Goal: Obtain resource: Download file/media

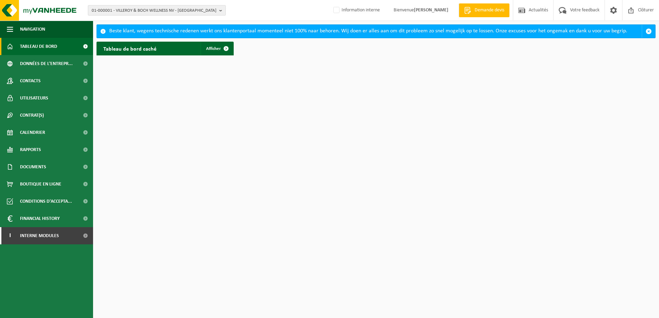
click at [136, 11] on span "01-000001 - VILLEROY & BOCH WELLNESS NV - ROESELARE" at bounding box center [154, 11] width 125 height 10
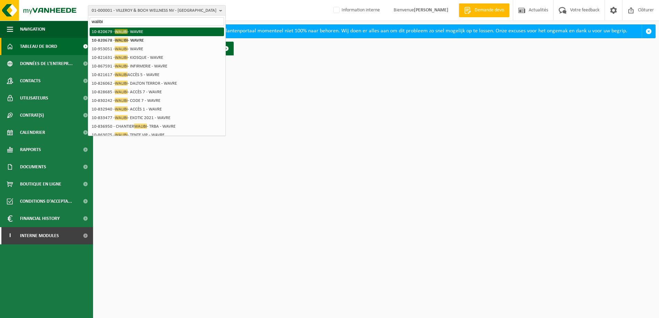
type input "walibi"
click at [129, 33] on li "10-820679 - WALIBI - WAVRE" at bounding box center [157, 32] width 134 height 9
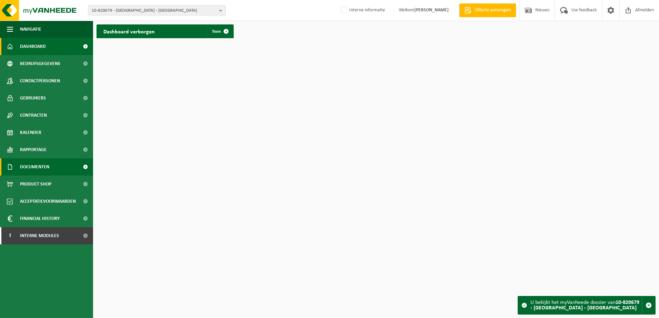
click at [65, 172] on link "Documenten" at bounding box center [46, 167] width 93 height 17
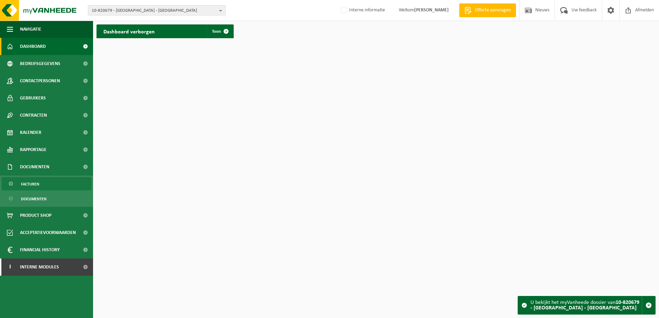
click at [69, 186] on link "Facturen" at bounding box center [47, 183] width 90 height 13
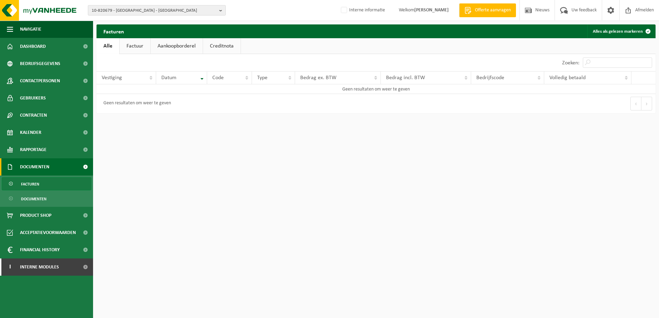
click at [222, 13] on b "button" at bounding box center [222, 11] width 6 height 10
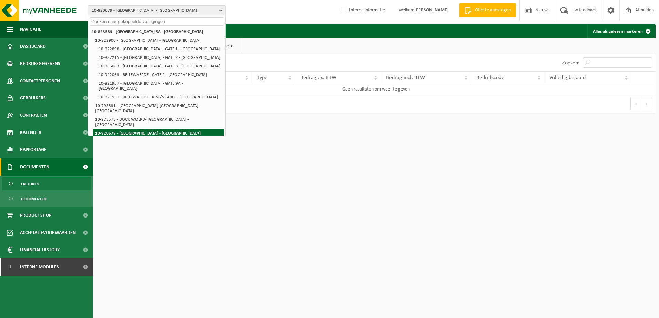
click at [157, 129] on li "10-820678 - [GEOGRAPHIC_DATA] - [GEOGRAPHIC_DATA]" at bounding box center [158, 133] width 131 height 9
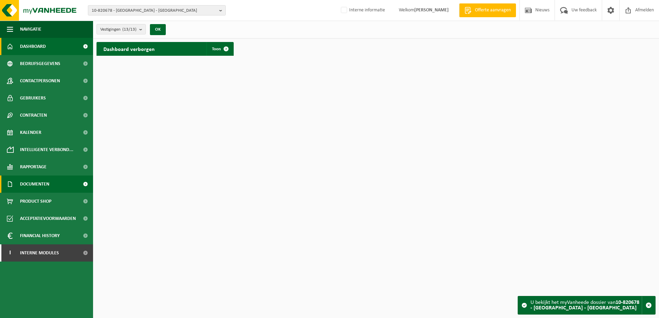
click at [56, 182] on link "Documenten" at bounding box center [46, 184] width 93 height 17
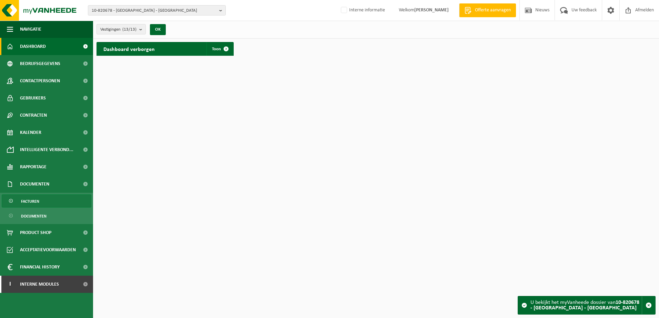
click at [53, 201] on link "Facturen" at bounding box center [47, 201] width 90 height 13
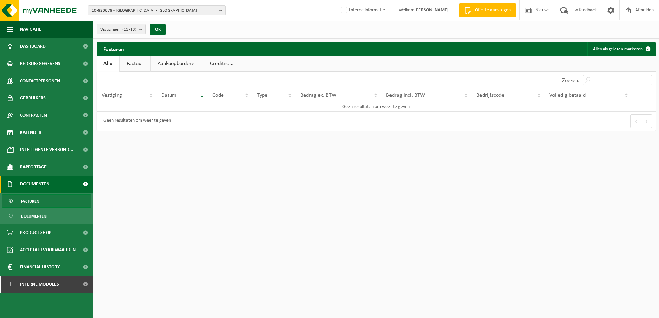
click at [84, 185] on span at bounding box center [86, 184] width 16 height 17
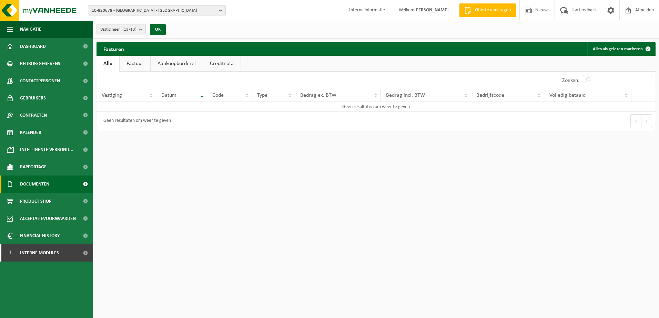
click at [86, 185] on span at bounding box center [86, 184] width 16 height 17
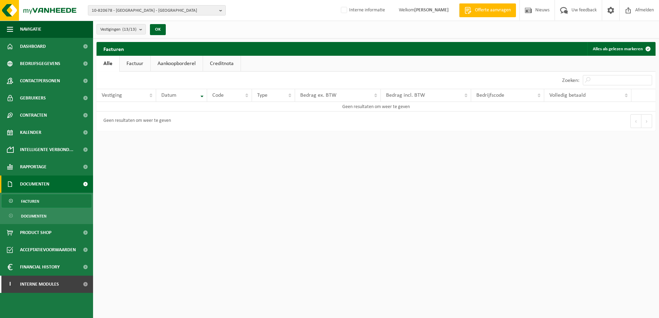
click at [76, 196] on link "Facturen" at bounding box center [47, 201] width 90 height 13
click at [73, 202] on link "Facturen" at bounding box center [47, 201] width 90 height 13
click at [220, 10] on b "button" at bounding box center [222, 11] width 6 height 10
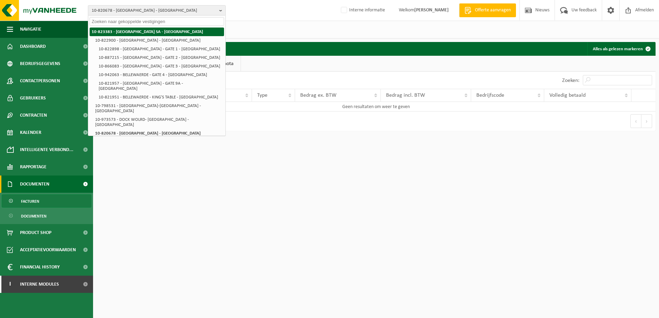
click at [157, 33] on li "10-823383 - [GEOGRAPHIC_DATA] SA - [GEOGRAPHIC_DATA]" at bounding box center [157, 32] width 134 height 9
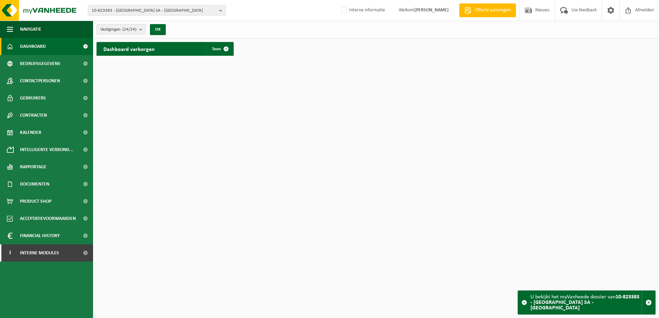
click at [219, 9] on button "10-823383 - [GEOGRAPHIC_DATA] SA - [GEOGRAPHIC_DATA]" at bounding box center [157, 10] width 138 height 10
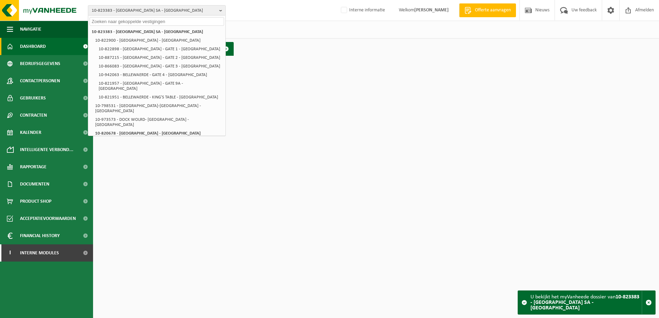
click at [247, 80] on html "10-823383 - BELPARK SA - WAVRE 10-823383 - BELPARK SA - WAVRE 10-822900 - BELLE…" at bounding box center [329, 159] width 659 height 318
click at [63, 186] on link "Documenten" at bounding box center [46, 184] width 93 height 17
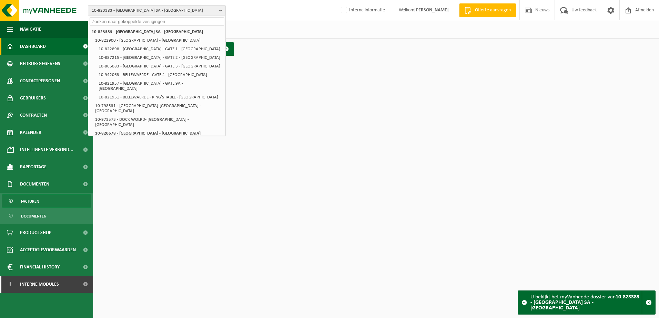
click at [69, 201] on link "Facturen" at bounding box center [47, 201] width 90 height 13
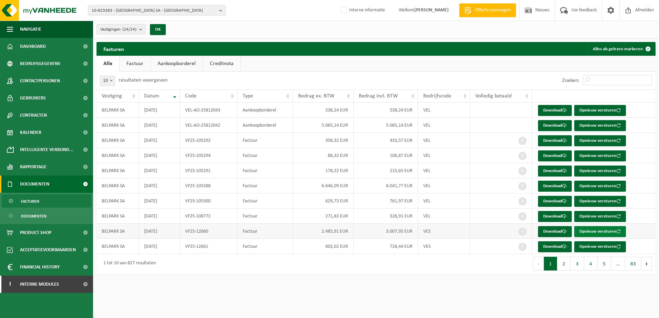
click at [590, 230] on button "Opnieuw versturen" at bounding box center [600, 231] width 52 height 11
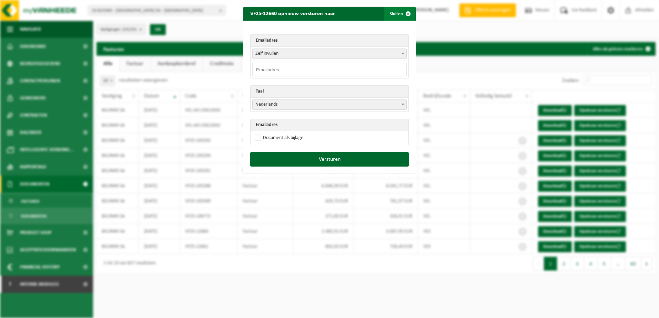
click at [406, 12] on span "button" at bounding box center [408, 14] width 14 height 14
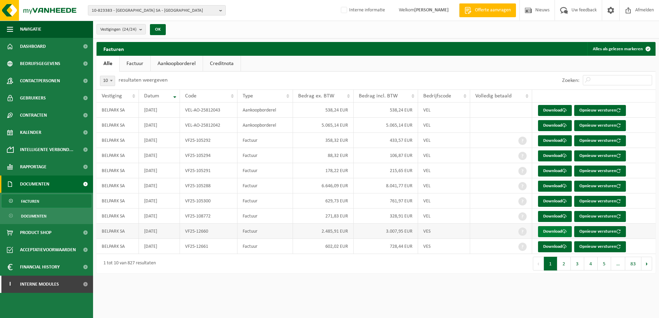
click at [554, 231] on link "Download" at bounding box center [555, 231] width 34 height 11
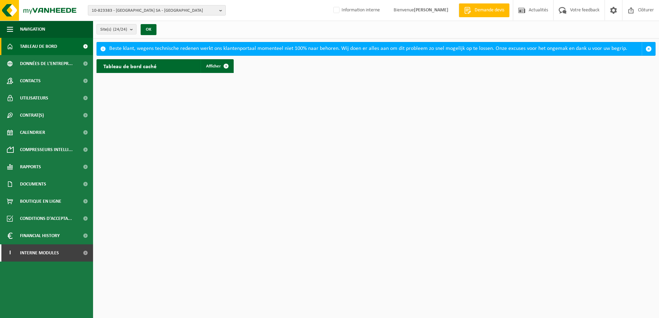
click at [208, 10] on span "10-823383 - [GEOGRAPHIC_DATA] SA - [GEOGRAPHIC_DATA]" at bounding box center [154, 11] width 125 height 10
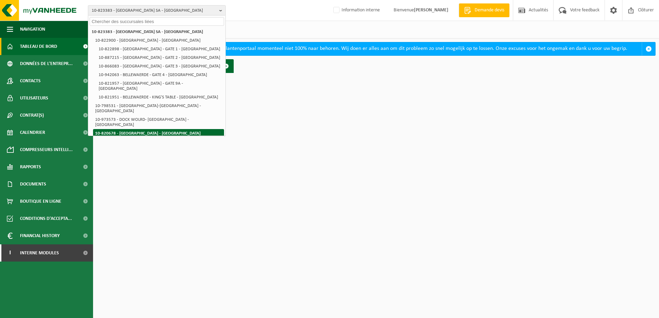
click at [176, 129] on li "10-820678 - [GEOGRAPHIC_DATA] - [GEOGRAPHIC_DATA]" at bounding box center [158, 133] width 131 height 9
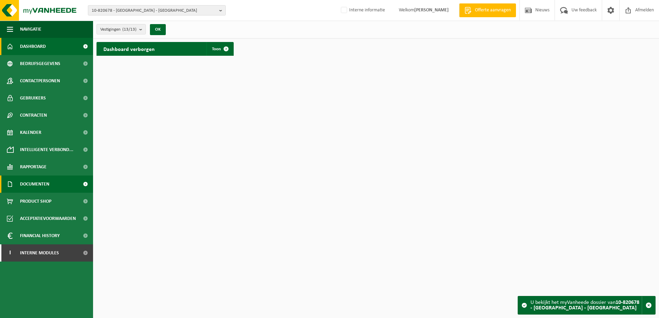
click at [77, 182] on link "Documenten" at bounding box center [46, 184] width 93 height 17
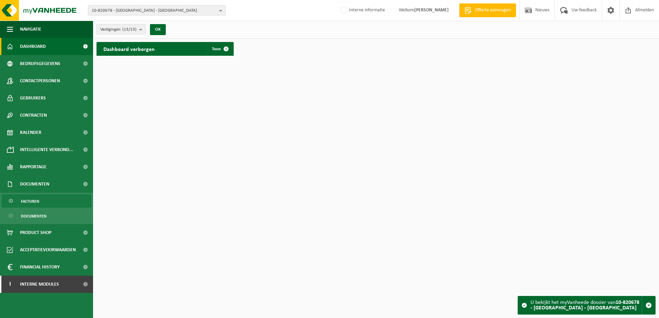
click at [78, 197] on link "Facturen" at bounding box center [47, 201] width 90 height 13
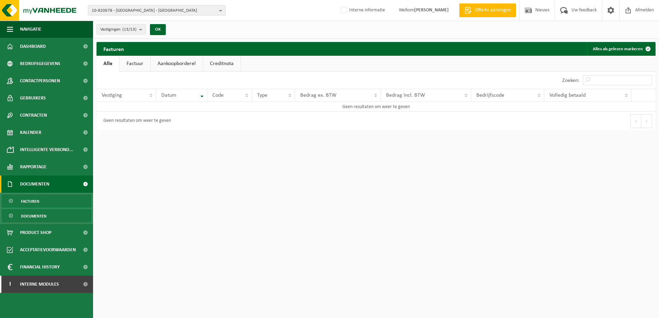
click at [69, 214] on link "Documenten" at bounding box center [47, 216] width 90 height 13
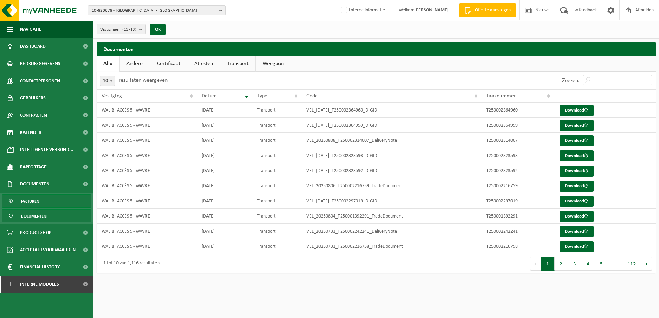
click at [67, 206] on link "Facturen" at bounding box center [47, 201] width 90 height 13
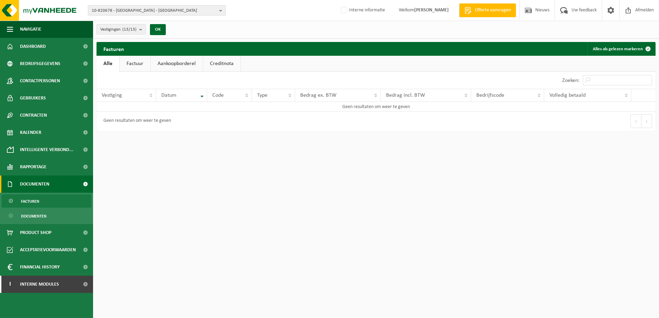
click at [220, 10] on b "button" at bounding box center [222, 11] width 6 height 10
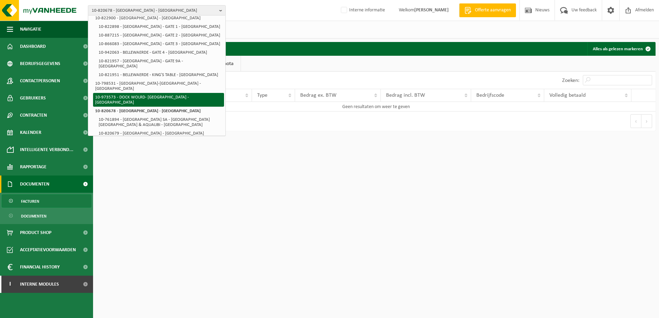
scroll to position [34, 0]
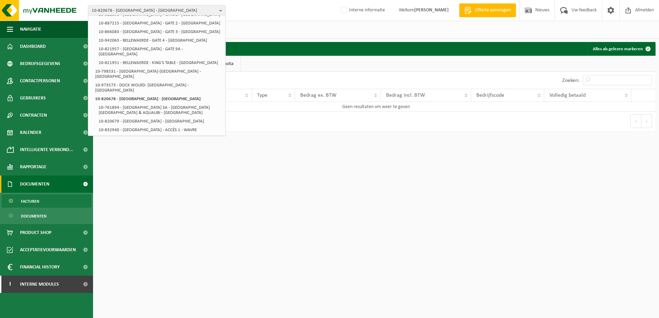
click at [233, 167] on html "10-820678 - WALIBI - WAVRE 10-823383 - BELPARK SA - WAVRE 10-822900 - BELLEWAER…" at bounding box center [329, 159] width 659 height 318
